Goal: Task Accomplishment & Management: Use online tool/utility

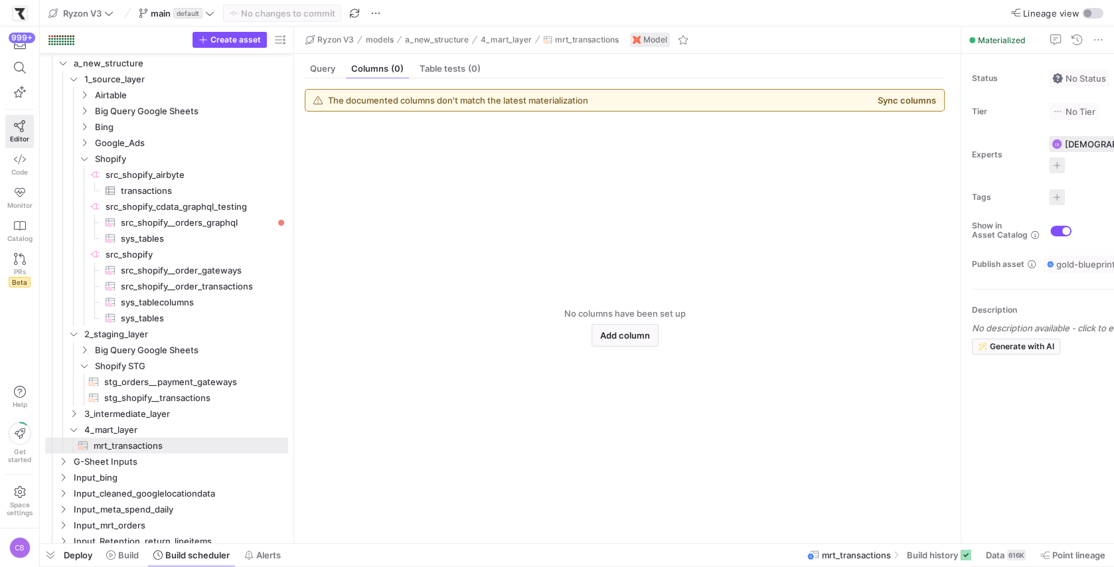
drag, startPoint x: 263, startPoint y: 92, endPoint x: 427, endPoint y: 605, distance: 539.0
click at [427, 567] on html "999+ Editor Code Monitor Catalog PRs Beta Help Get started Space settings CB Ry…" at bounding box center [557, 283] width 1114 height 567
click at [87, 160] on icon "Press SPACE to select this row." at bounding box center [84, 159] width 9 height 8
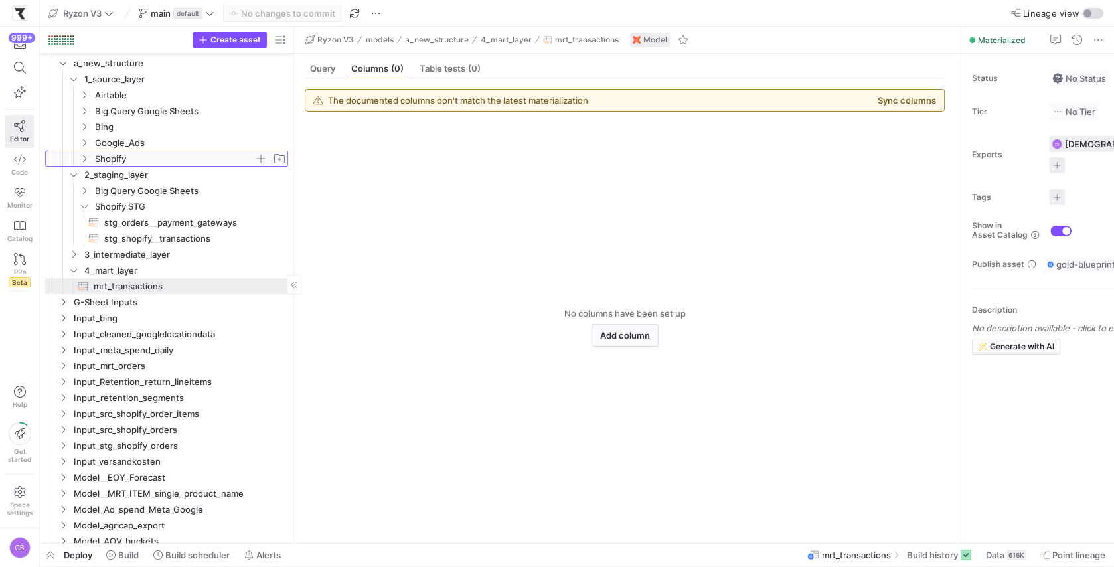
click at [87, 160] on icon at bounding box center [84, 159] width 9 height 8
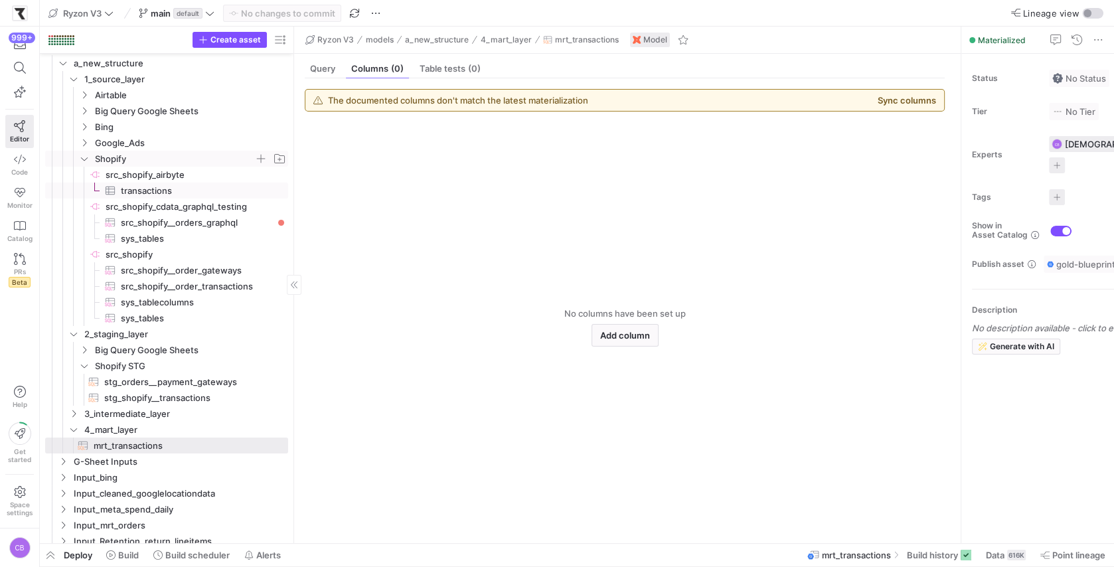
click at [132, 193] on span "transactions​​​​​​​​​" at bounding box center [197, 190] width 152 height 15
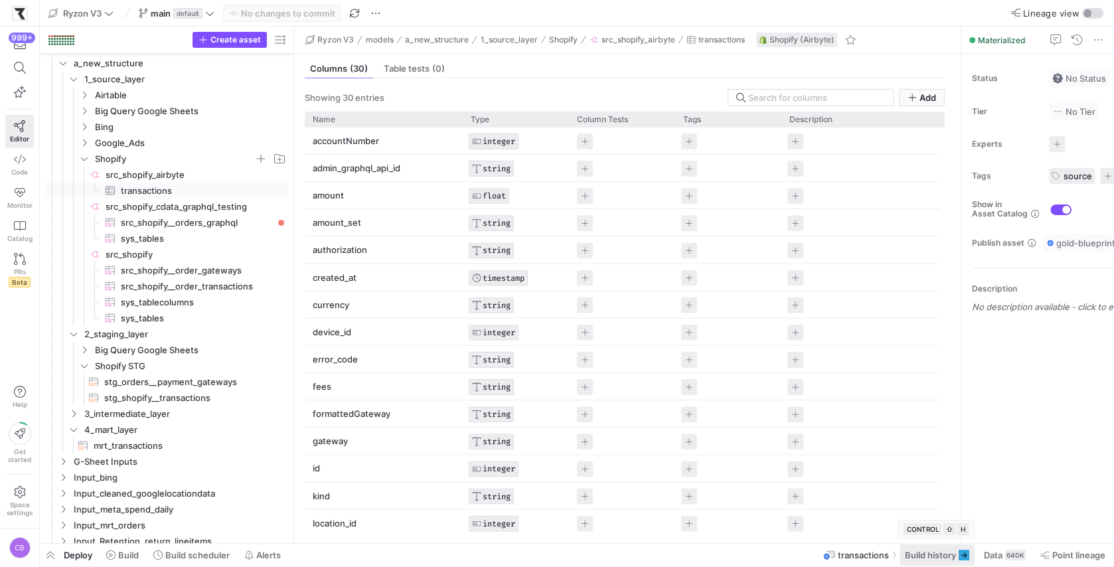
click at [950, 563] on span at bounding box center [937, 555] width 75 height 21
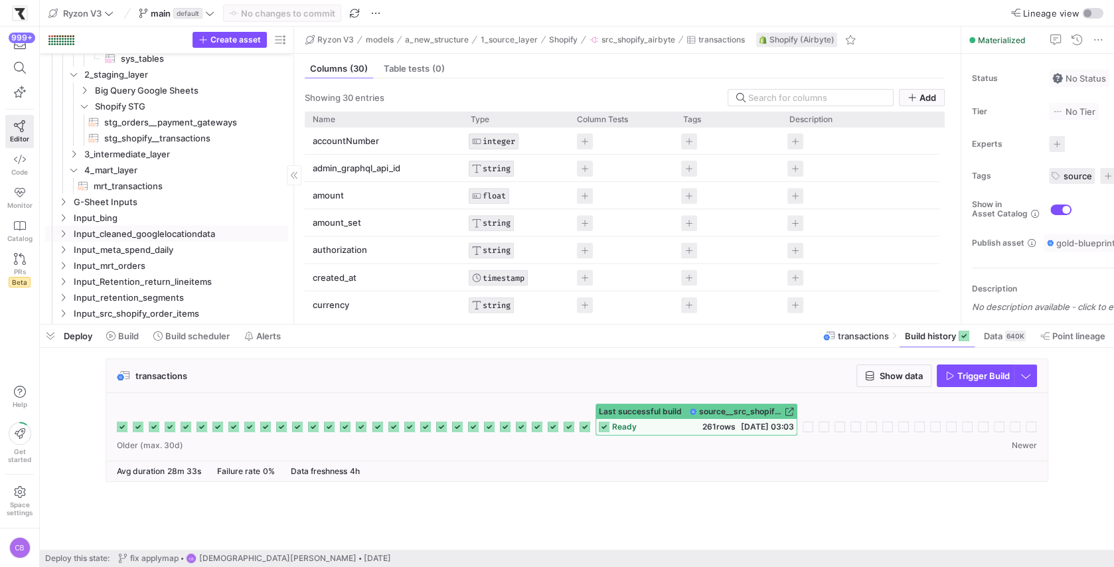
scroll to position [211, 0]
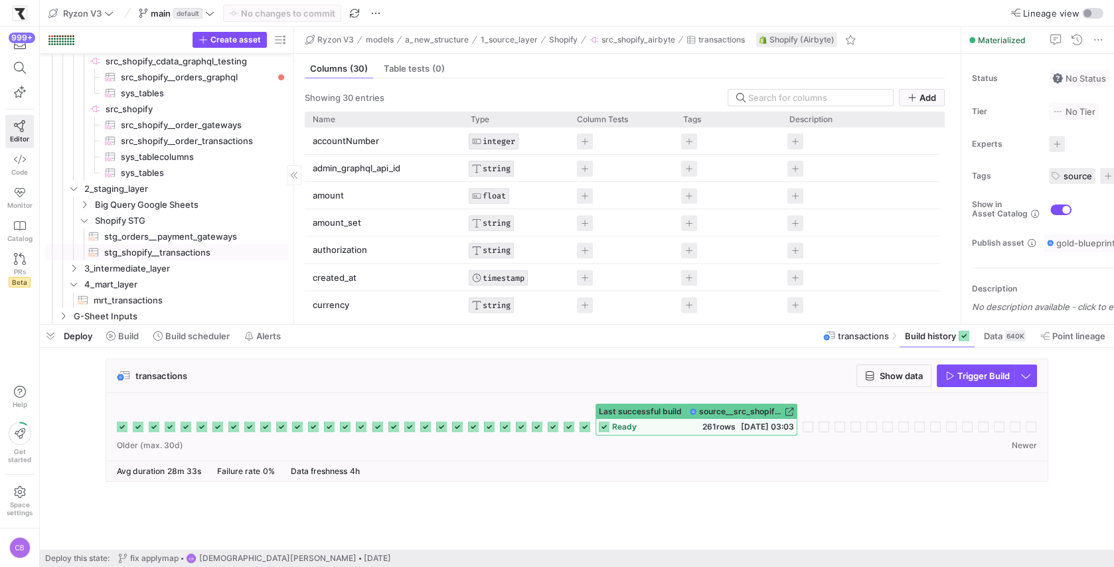
click at [136, 254] on span "stg_shopify__transactions​​​​​​​​​​" at bounding box center [188, 252] width 169 height 15
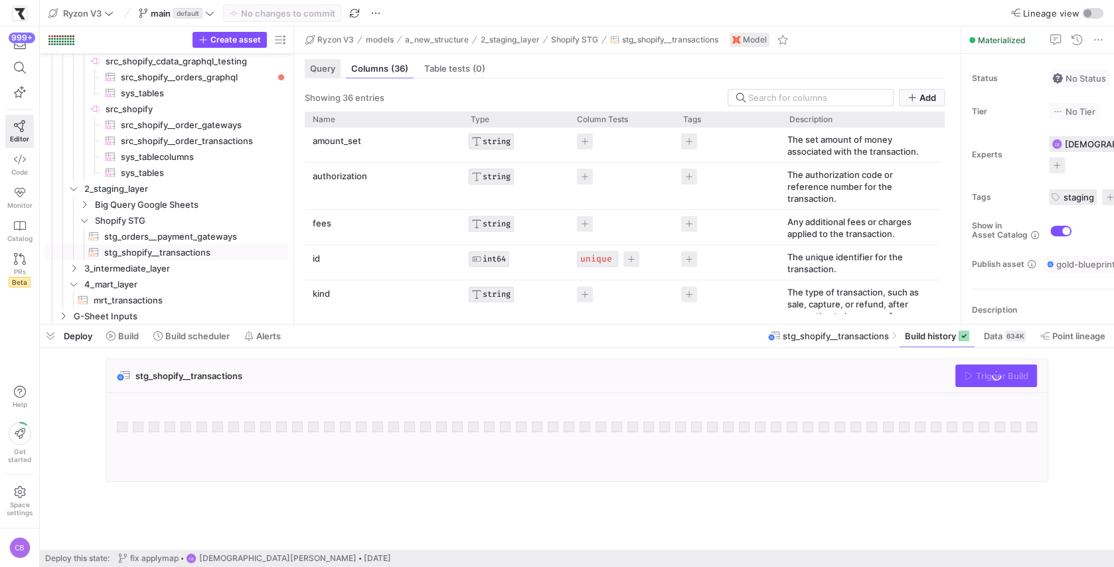
click at [332, 74] on div "Query" at bounding box center [323, 68] width 36 height 19
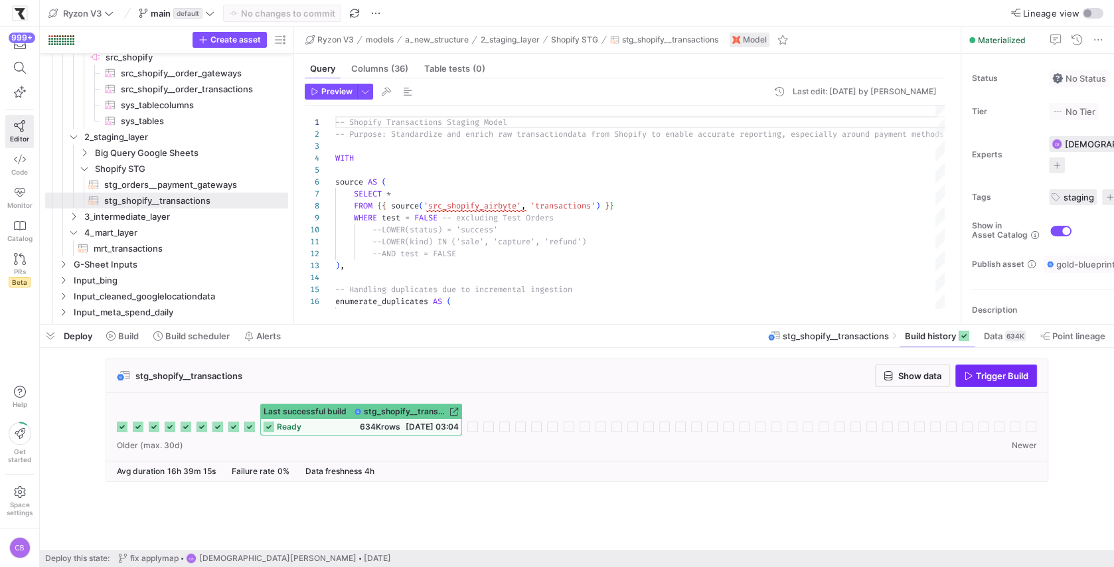
click at [973, 377] on icon "button" at bounding box center [968, 375] width 9 height 9
click at [74, 216] on icon "Press SPACE to select this row." at bounding box center [73, 217] width 9 height 8
click at [150, 231] on span "int_shopify__order_payments​​​​​​​​​​" at bounding box center [183, 232] width 179 height 15
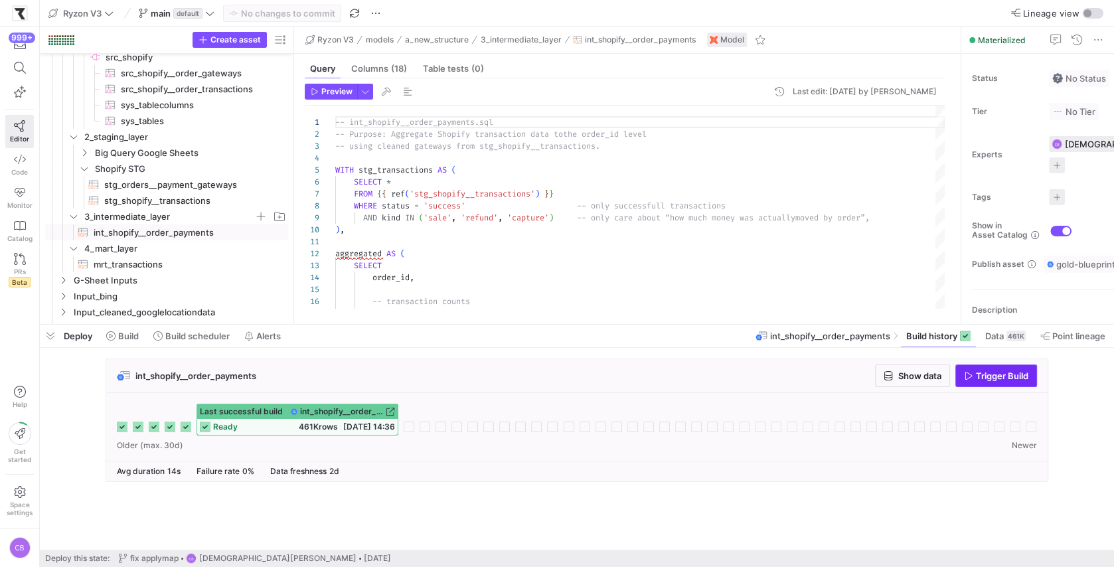
click at [976, 385] on span "button" at bounding box center [996, 375] width 80 height 21
click at [924, 382] on span "button" at bounding box center [913, 375] width 74 height 21
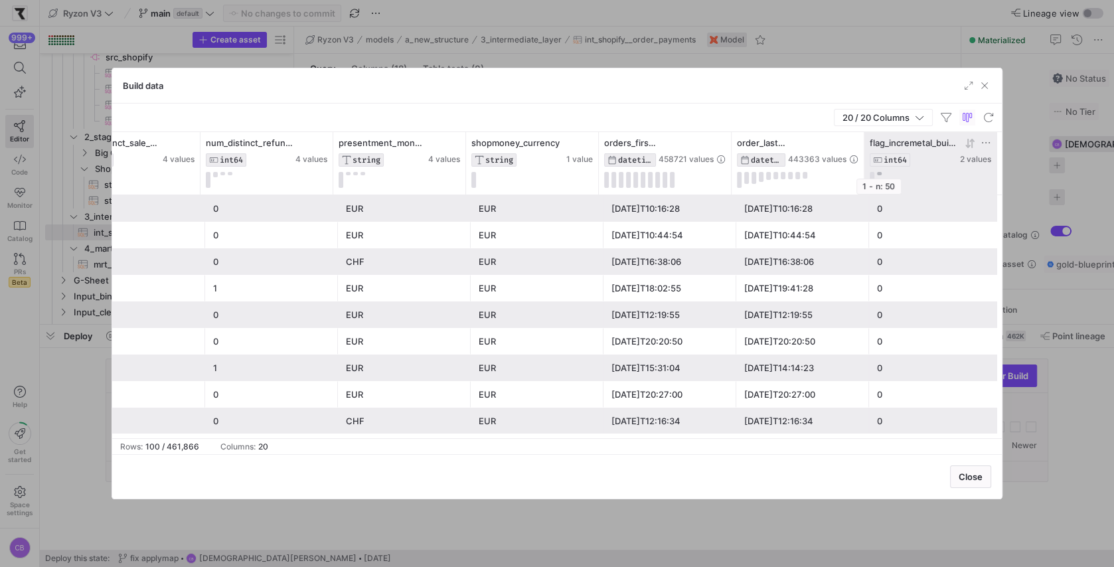
click at [879, 173] on button at bounding box center [879, 173] width 5 height 3
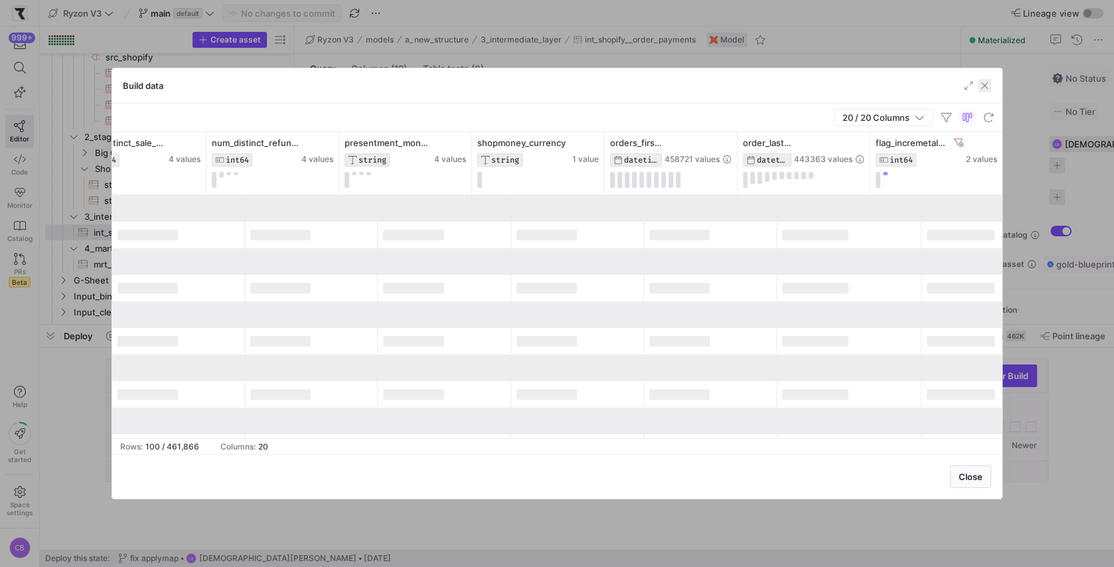
click at [990, 86] on span "button" at bounding box center [984, 85] width 13 height 13
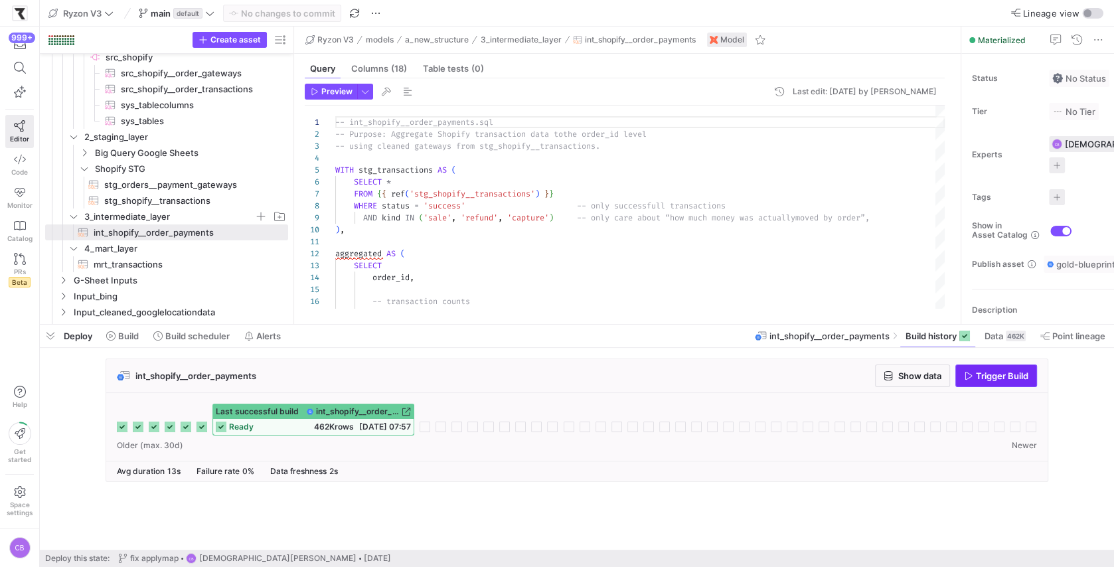
click at [997, 375] on span "Trigger Build" at bounding box center [1002, 376] width 52 height 11
click at [143, 197] on span "stg_shopify__transactions​​​​​​​​​​" at bounding box center [188, 200] width 169 height 15
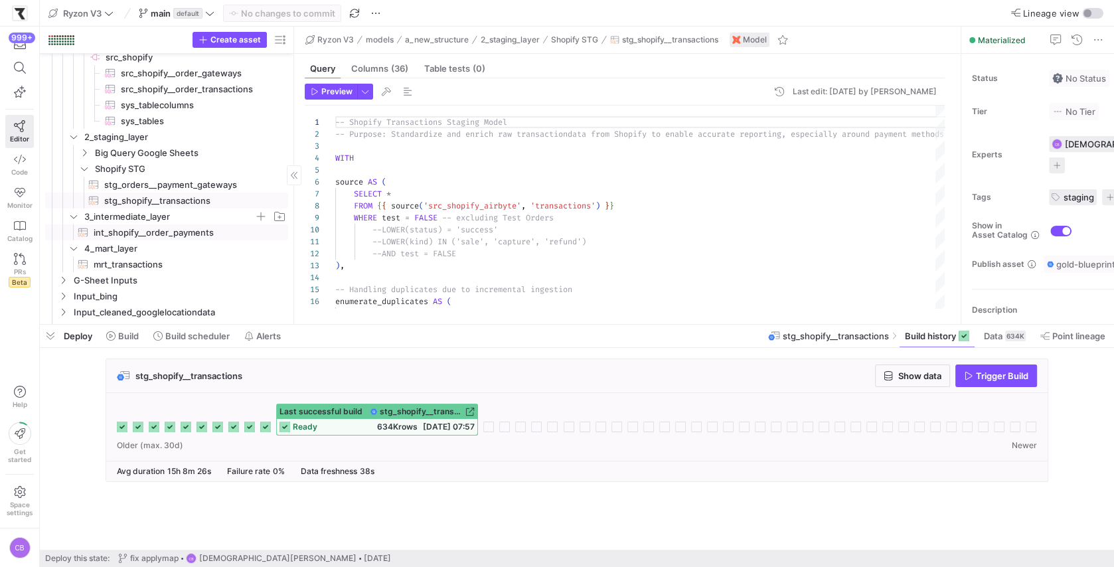
click at [132, 225] on span "int_shopify__order_payments​​​​​​​​​​" at bounding box center [183, 232] width 179 height 15
type textarea "-- int_shopify__order_payments.sql -- Purpose: Aggregate Shopify transaction da…"
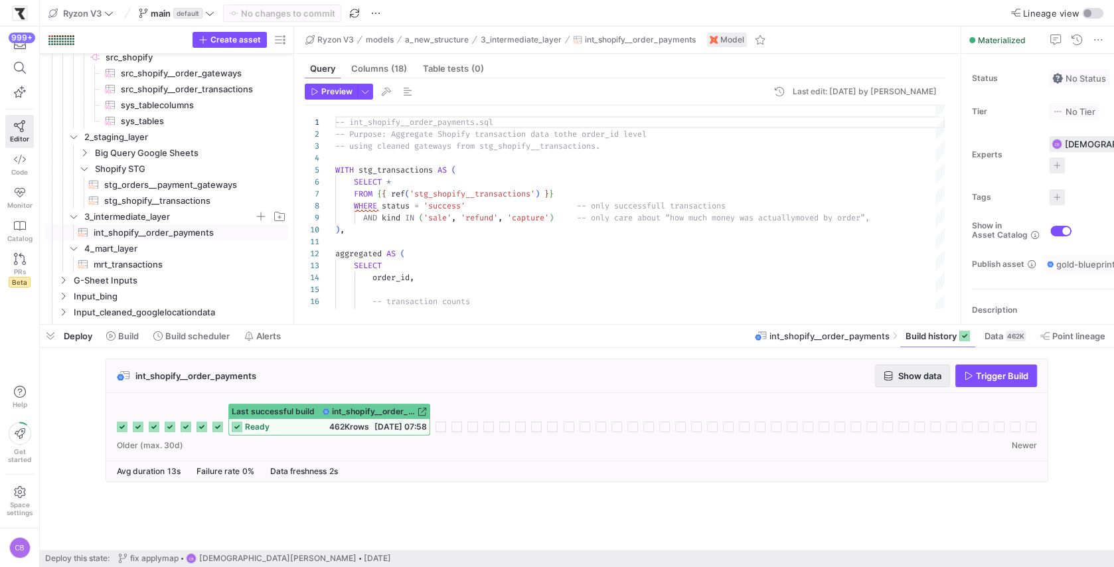
click at [913, 376] on span "Show data" at bounding box center [920, 376] width 43 height 11
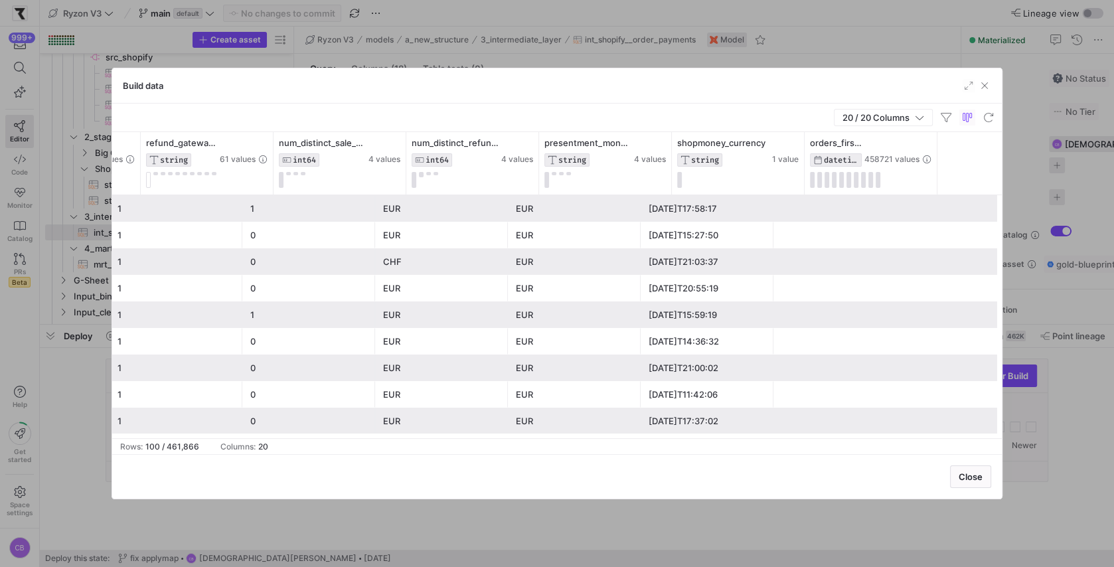
scroll to position [0, 1824]
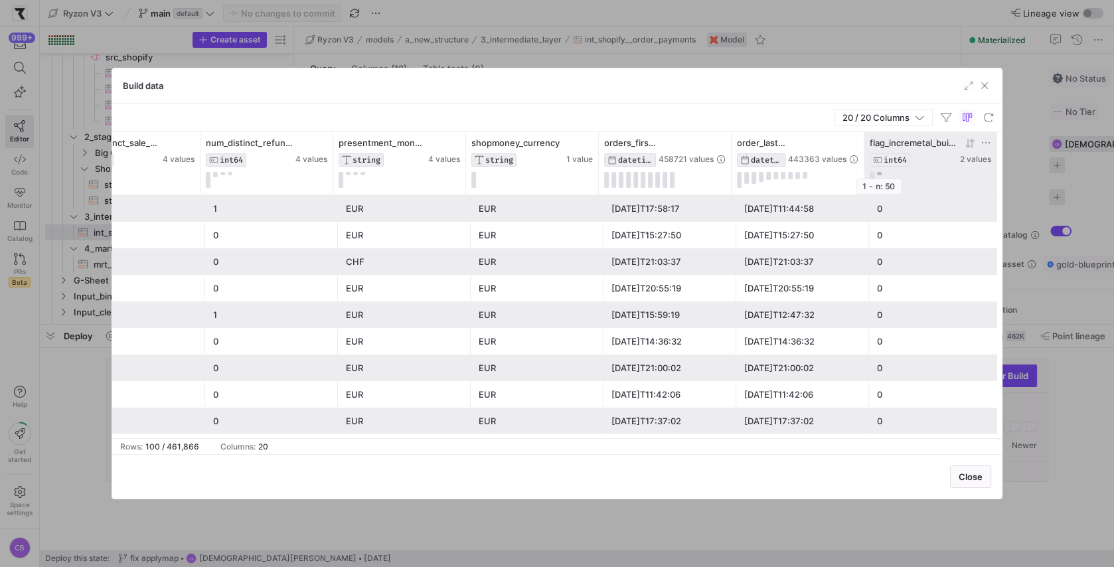
click at [880, 172] on button at bounding box center [879, 173] width 5 height 3
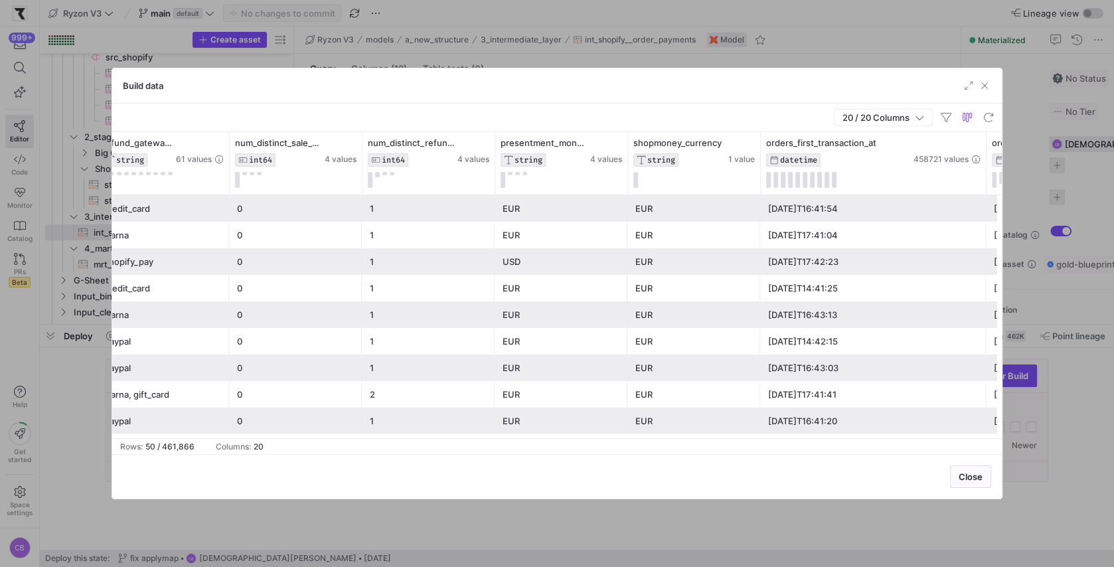
drag, startPoint x: 892, startPoint y: 173, endPoint x: 985, endPoint y: 173, distance: 93.0
click at [985, 173] on div at bounding box center [986, 163] width 5 height 62
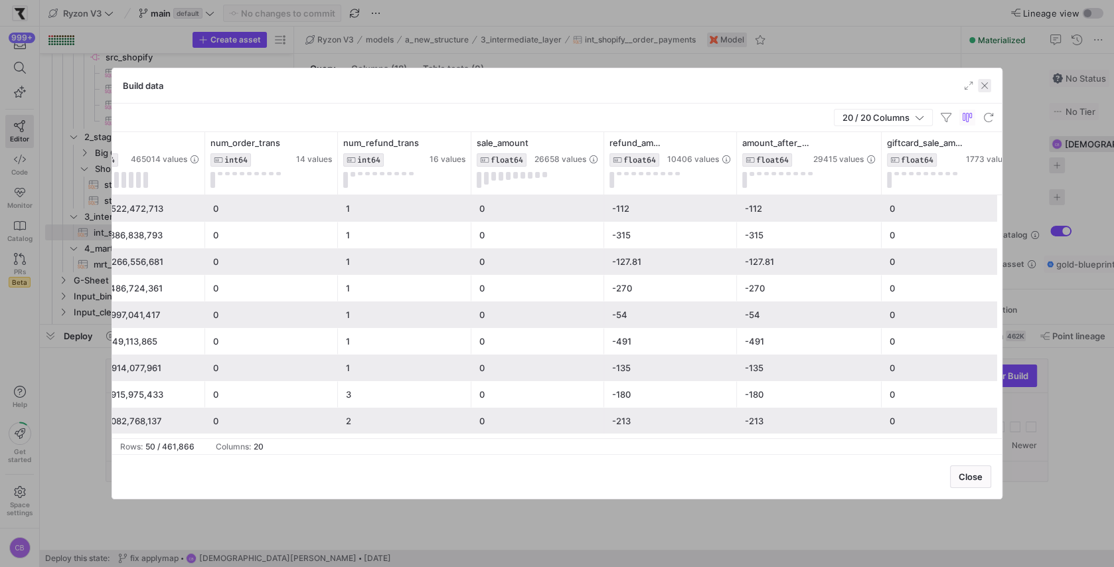
click at [986, 82] on span "button" at bounding box center [984, 85] width 13 height 13
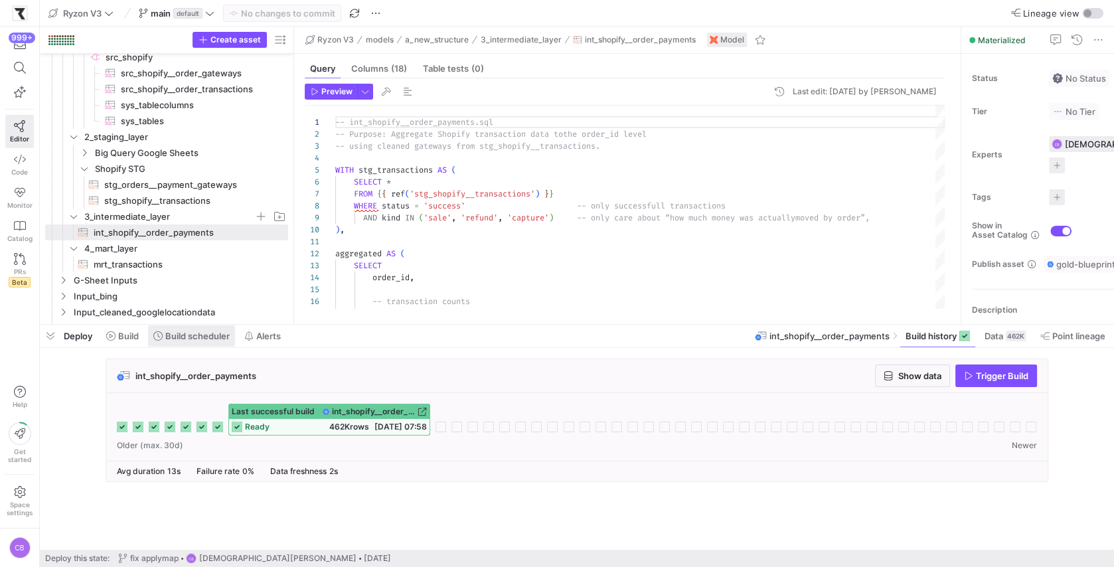
click at [173, 335] on span "Build scheduler" at bounding box center [197, 336] width 64 height 11
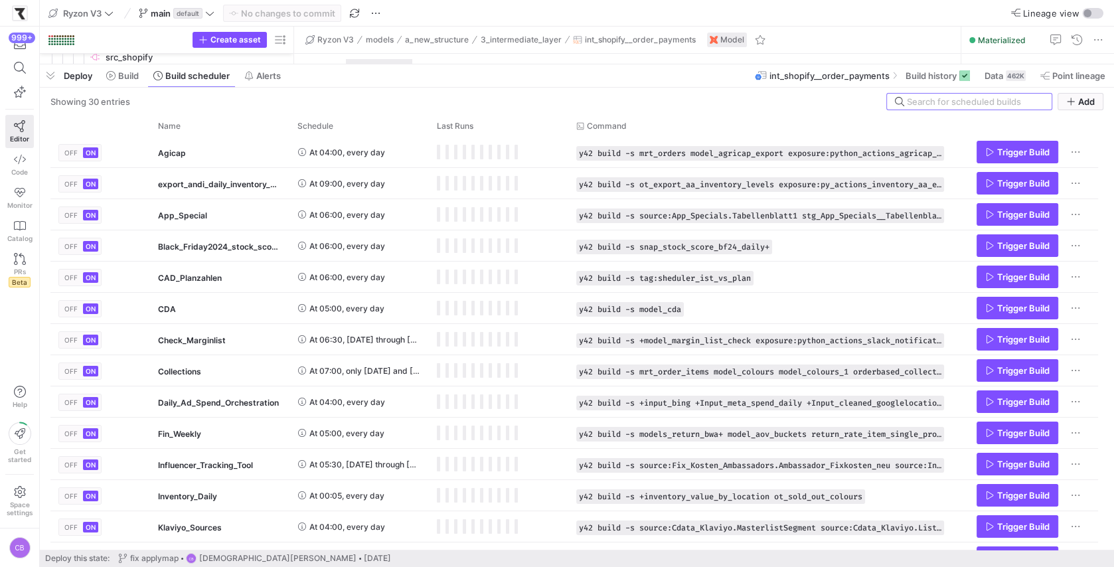
drag, startPoint x: 391, startPoint y: 321, endPoint x: 408, endPoint y: 61, distance: 260.9
click at [408, 61] on as-split "Ryzon V3 main default No changes to commit Lineage view Create asset Drag here …" at bounding box center [577, 283] width 1075 height 567
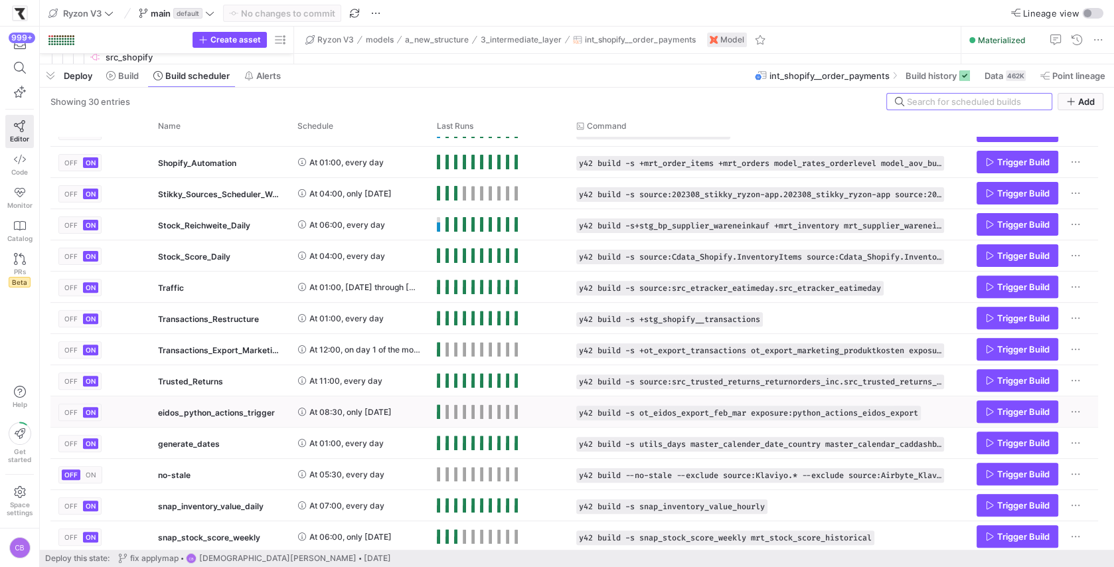
scroll to position [502, 0]
